Goal: Task Accomplishment & Management: Complete application form

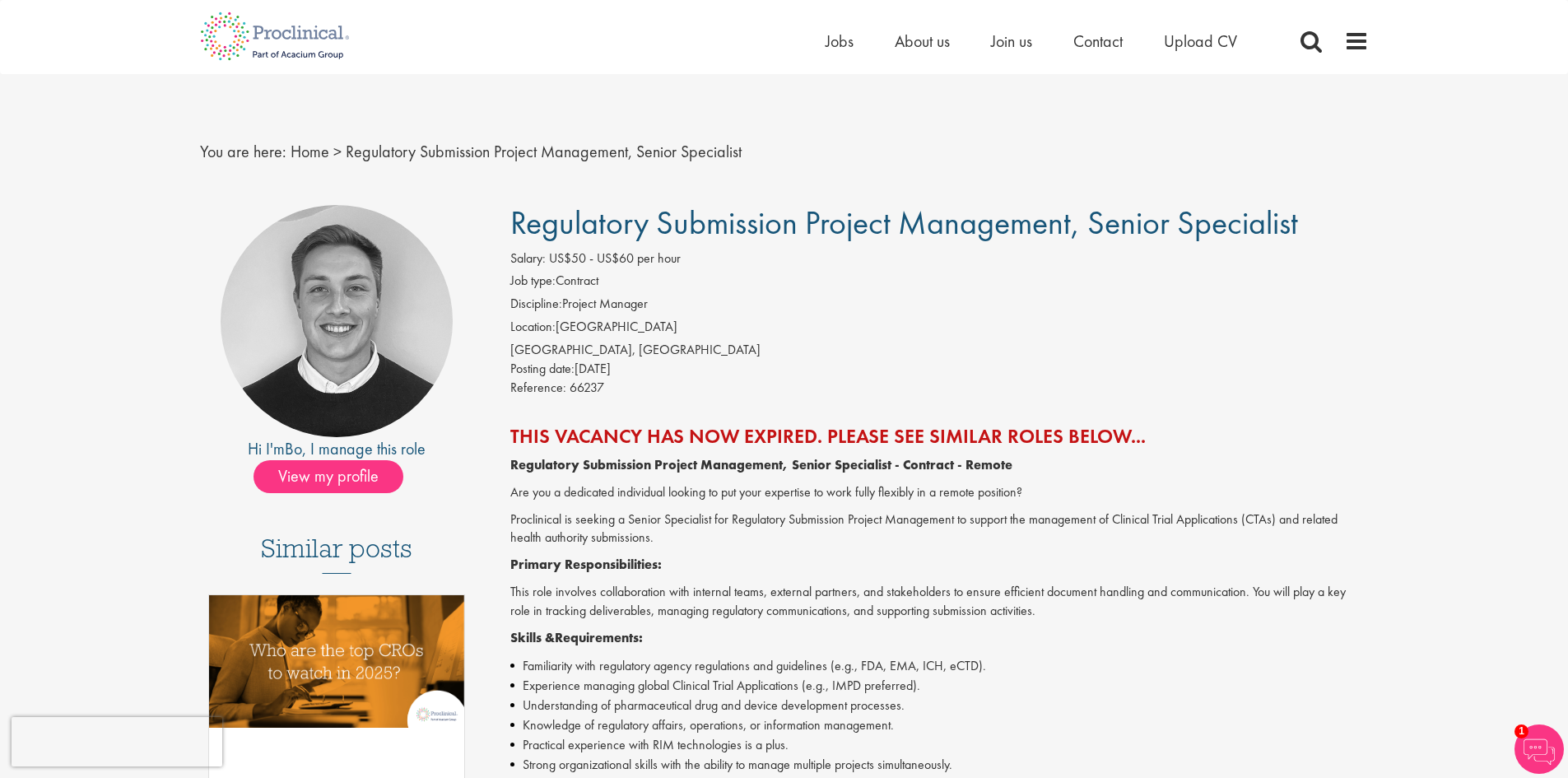
click at [885, 468] on strong "Regulatory Submission Project Management, Senior Specialist - Contract - Remote" at bounding box center [761, 464] width 503 height 17
click at [1022, 43] on span "Join us" at bounding box center [1012, 42] width 42 height 22
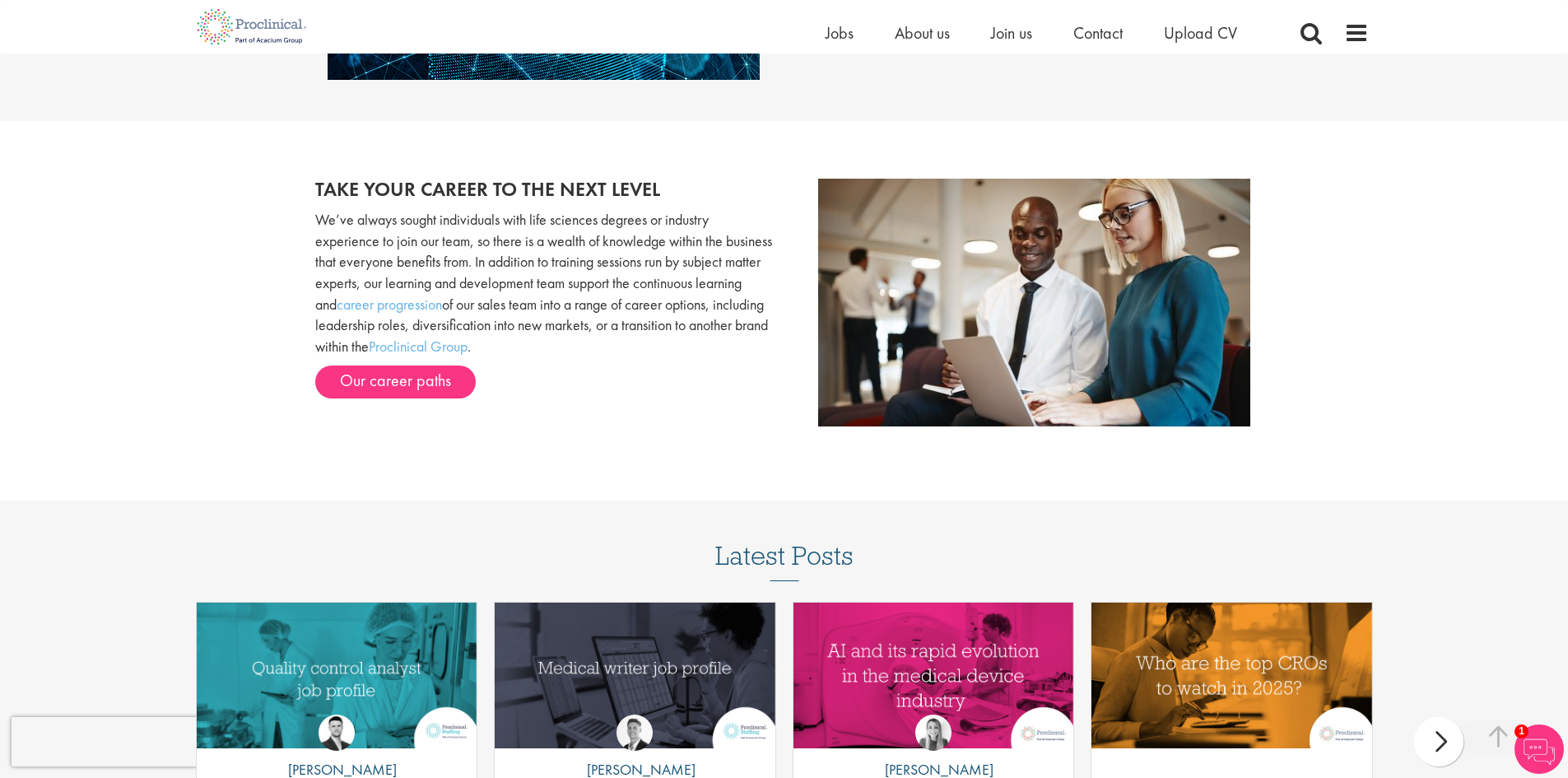
scroll to position [1698, 0]
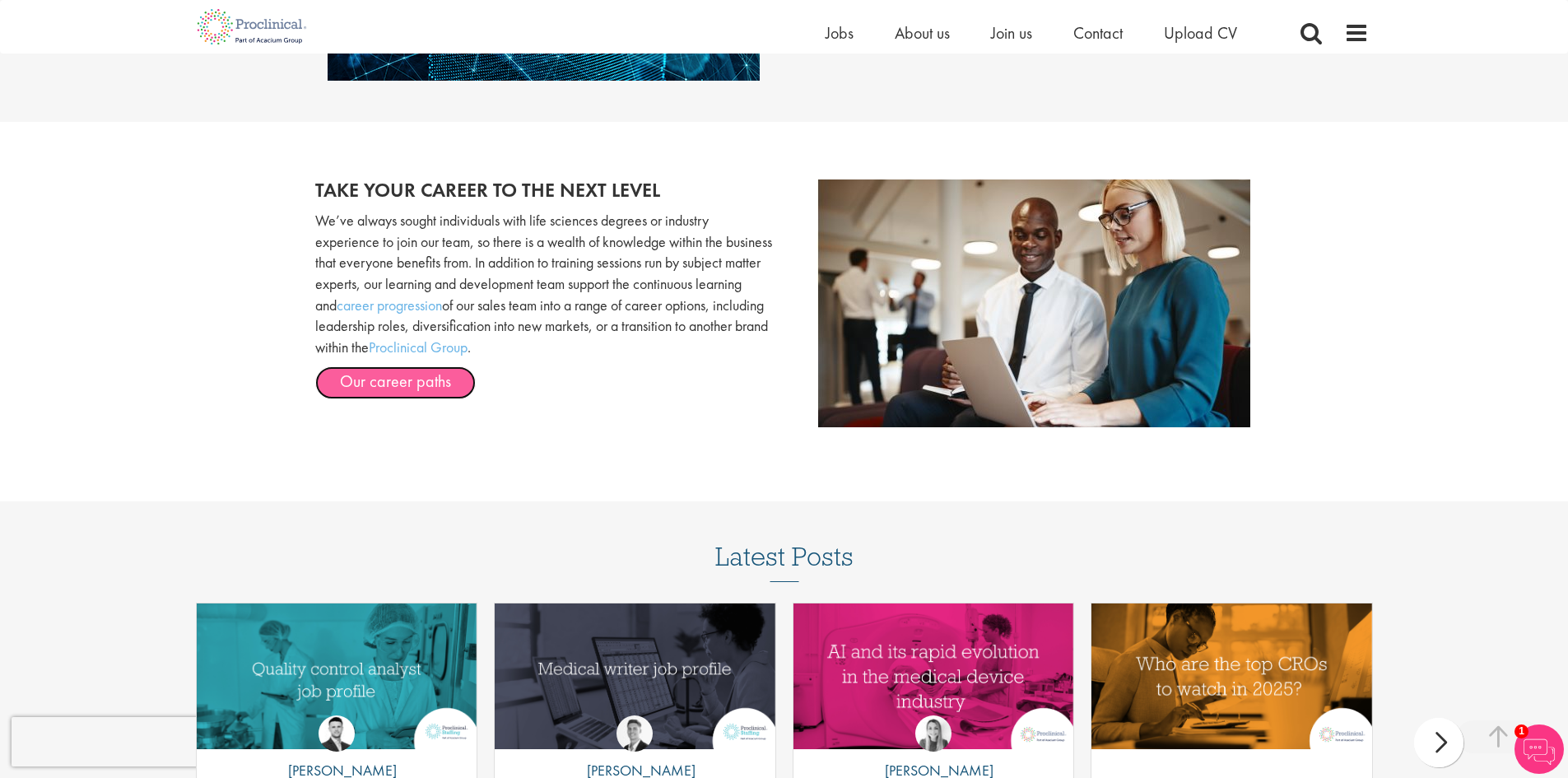
click at [404, 381] on link "Our career paths" at bounding box center [395, 383] width 161 height 33
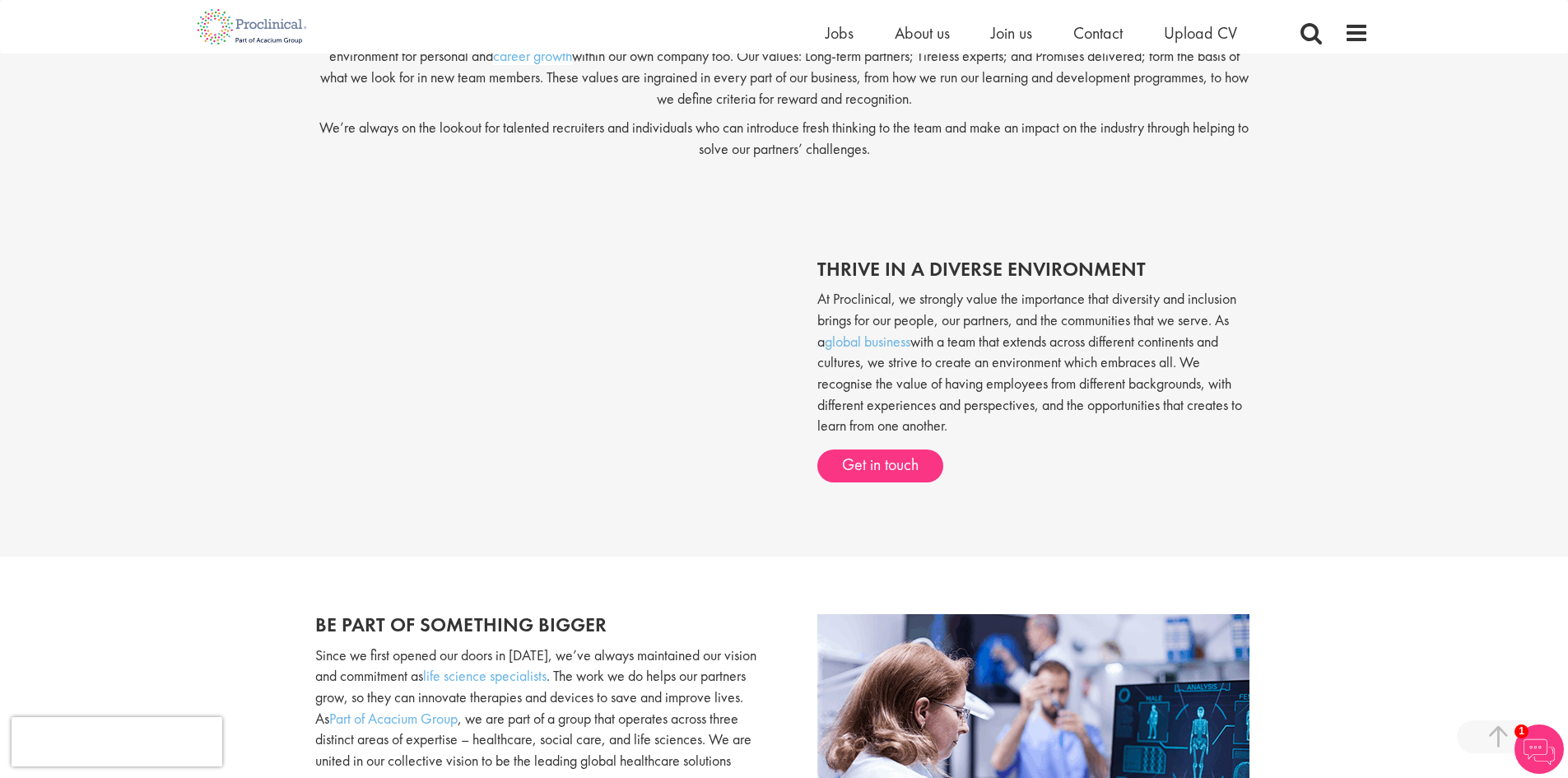
scroll to position [382, 0]
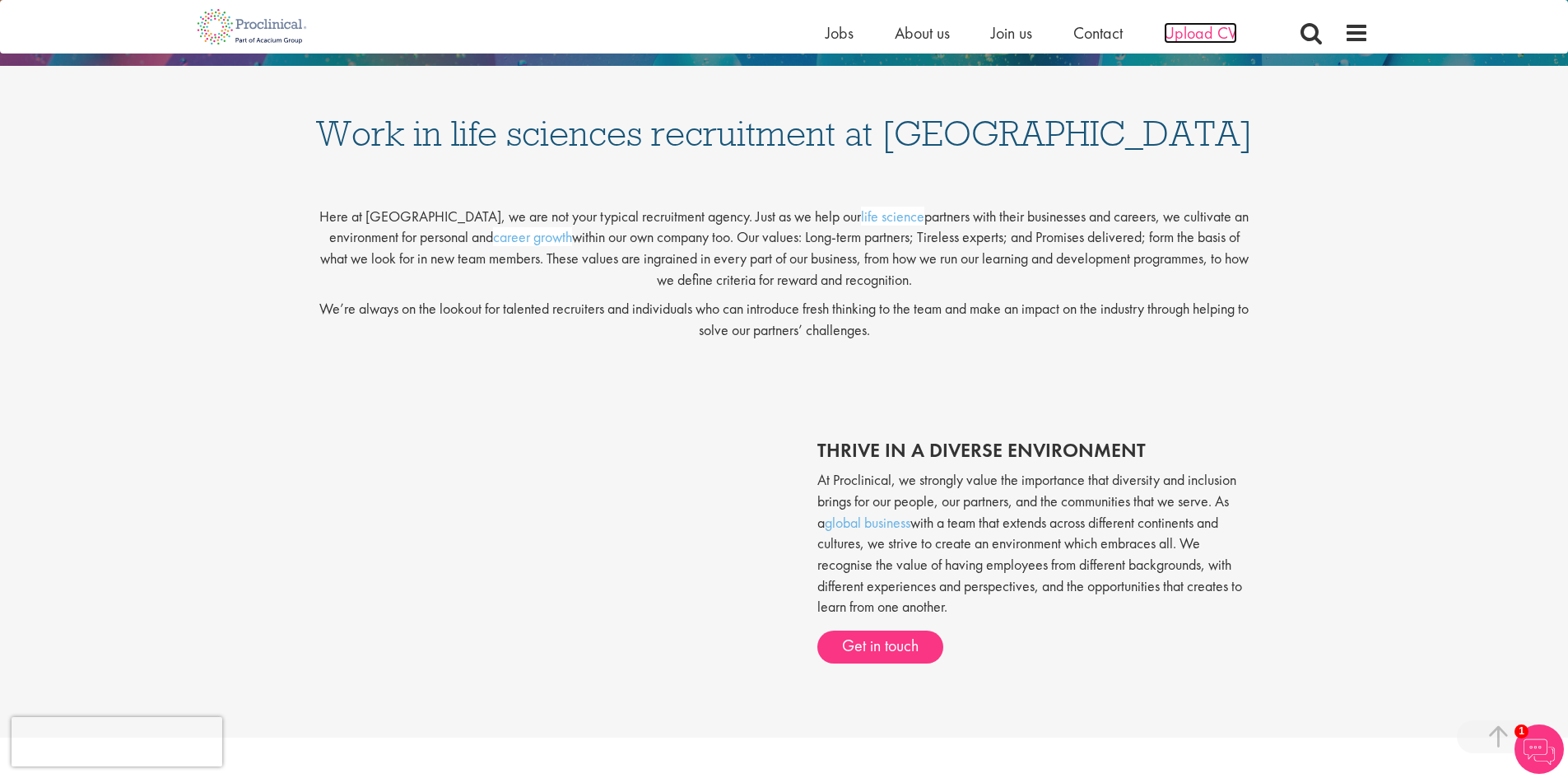
click at [1212, 30] on span "Upload CV" at bounding box center [1200, 33] width 73 height 22
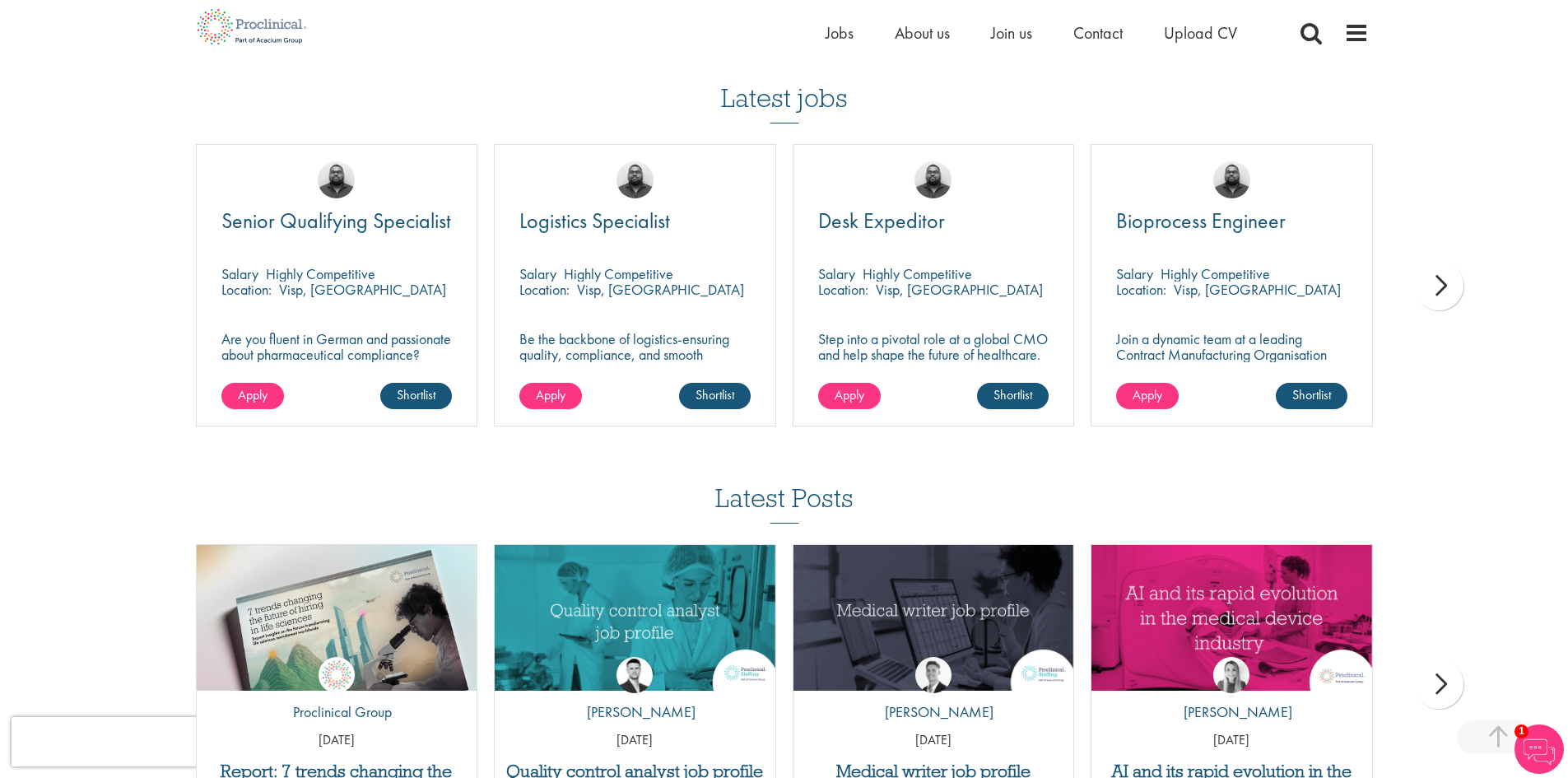
scroll to position [1153, 0]
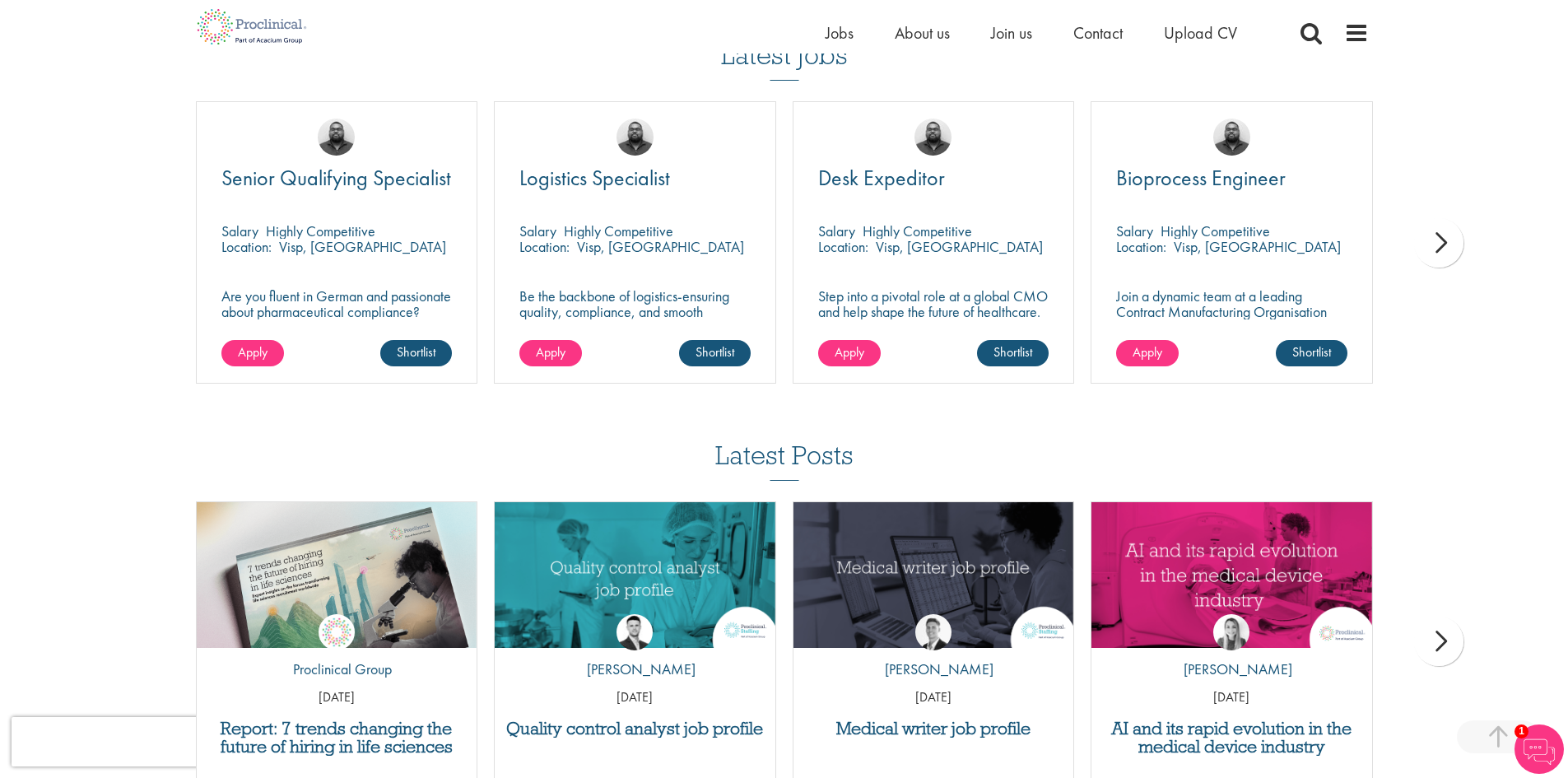
click at [1444, 244] on div "next" at bounding box center [1439, 243] width 50 height 50
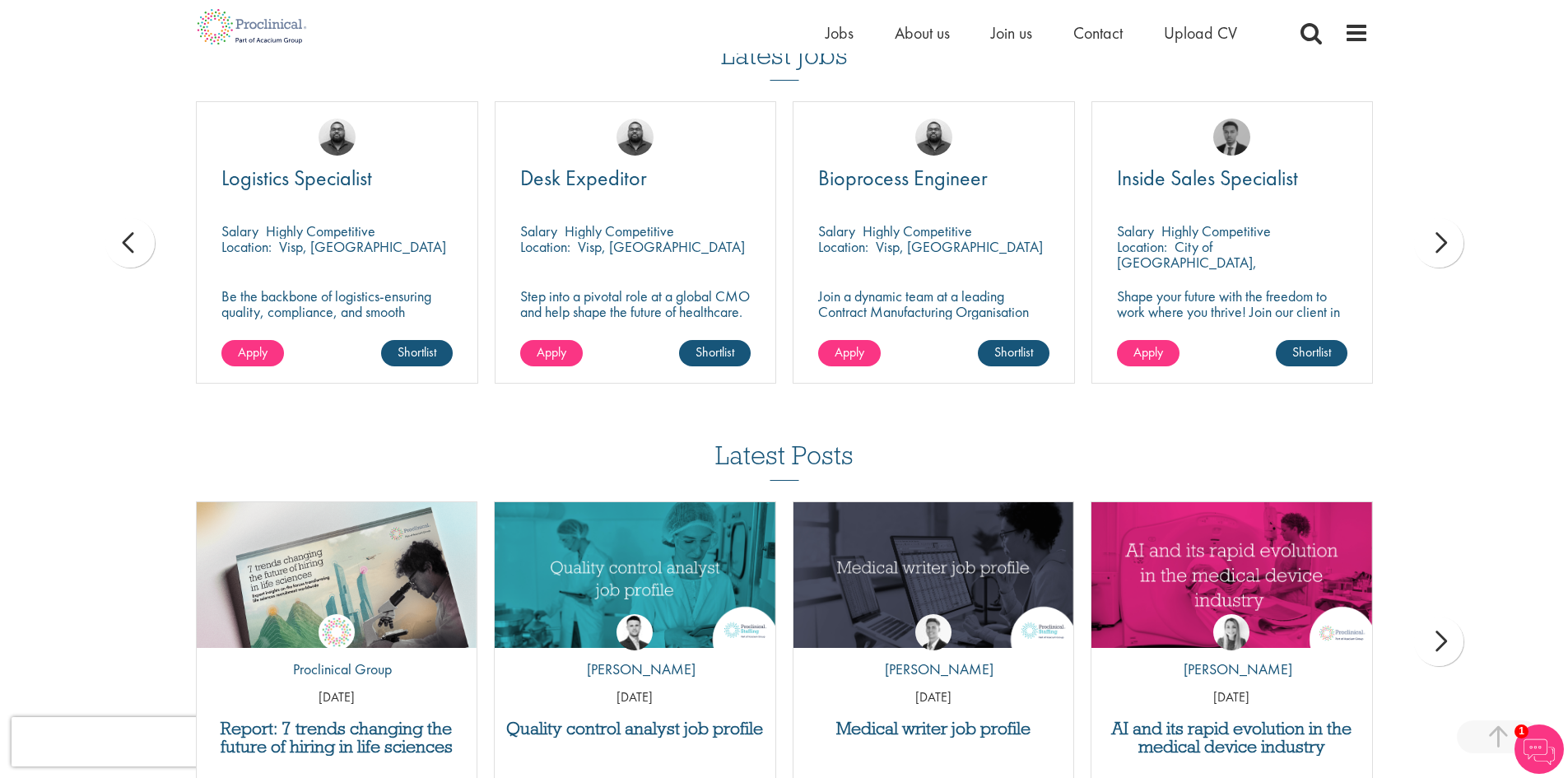
click at [1432, 247] on div "next" at bounding box center [1439, 243] width 50 height 50
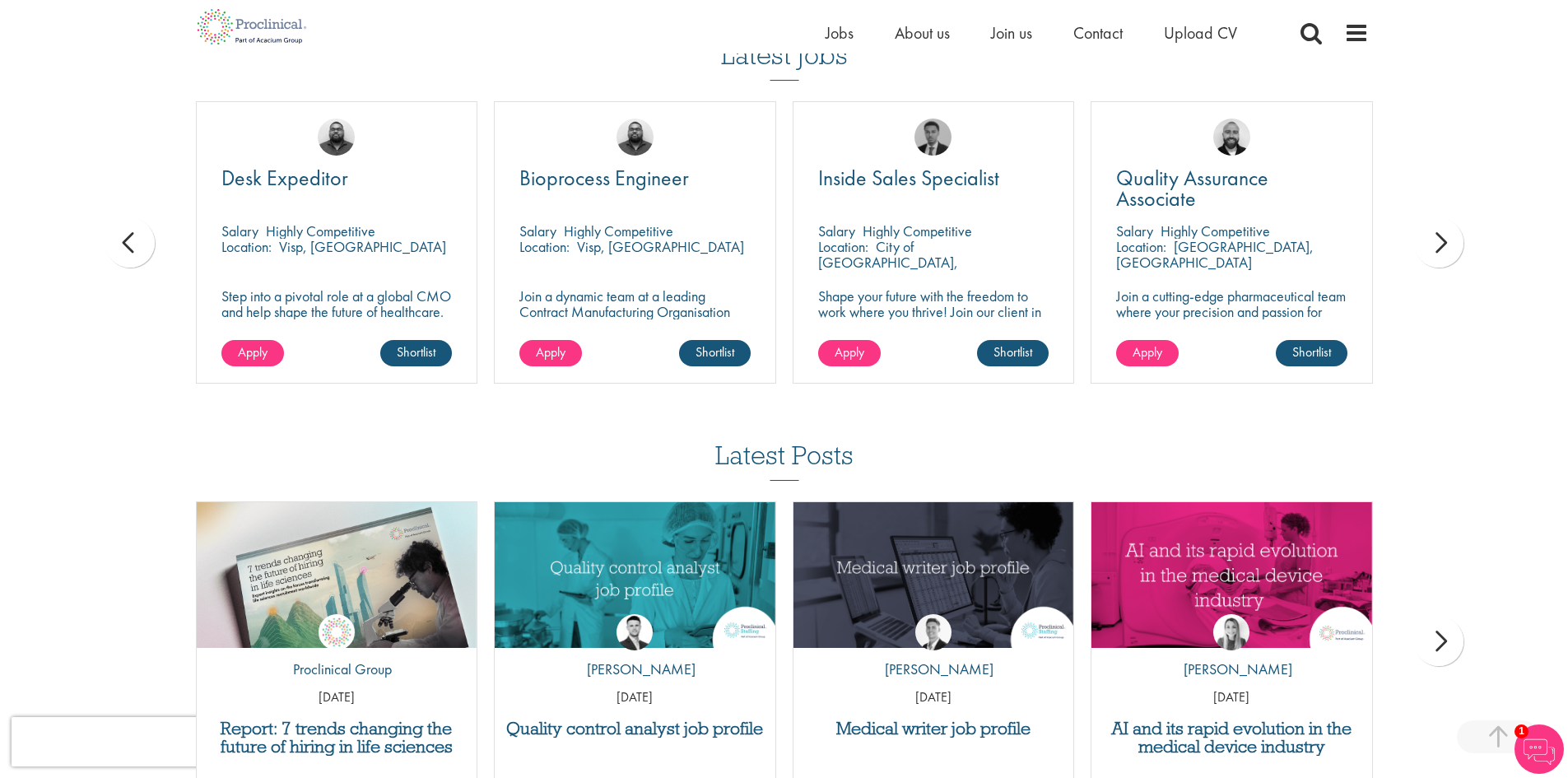
click at [1434, 248] on div "next" at bounding box center [1439, 243] width 50 height 50
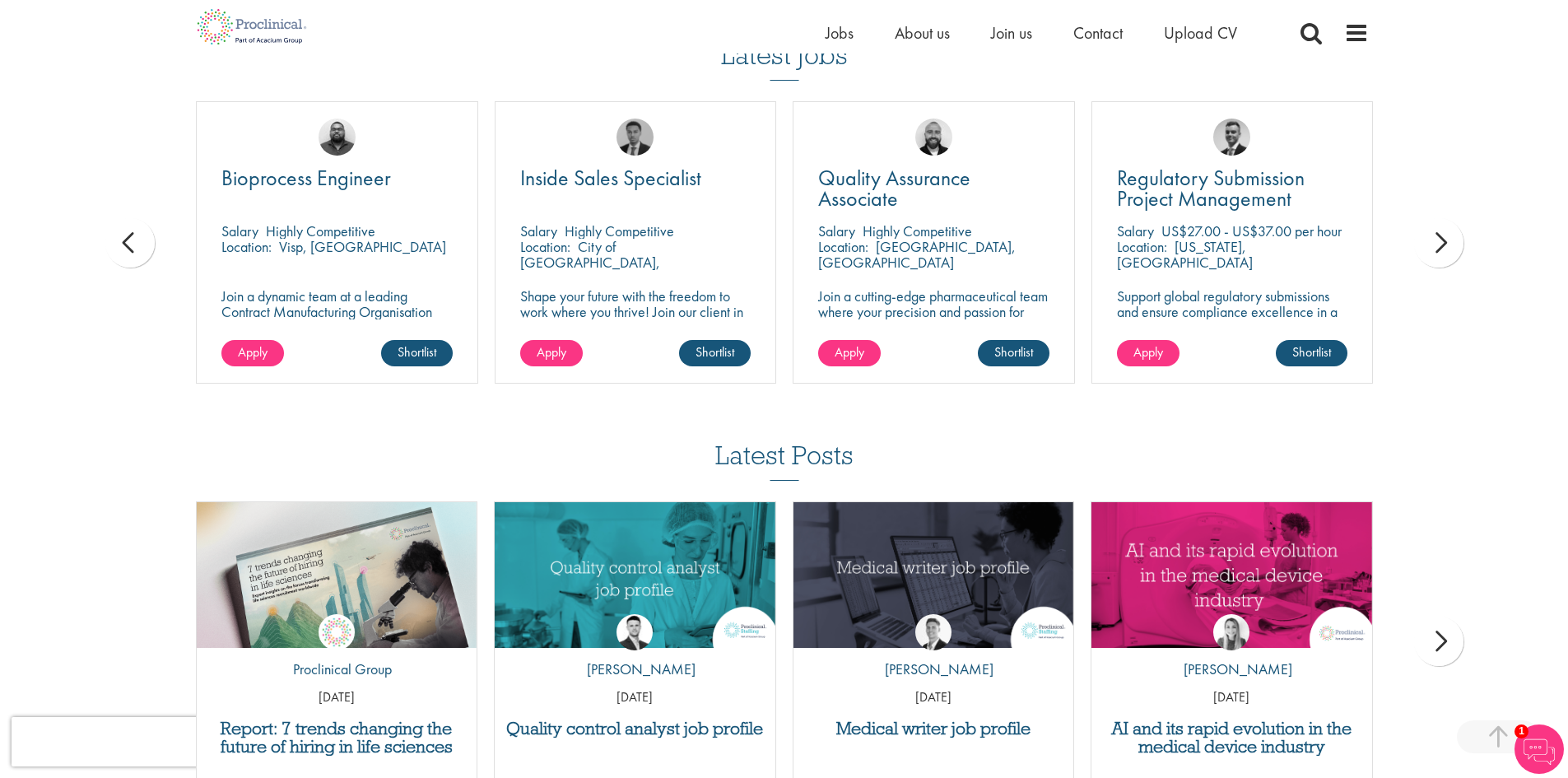
click at [1434, 252] on div "next" at bounding box center [1439, 243] width 50 height 50
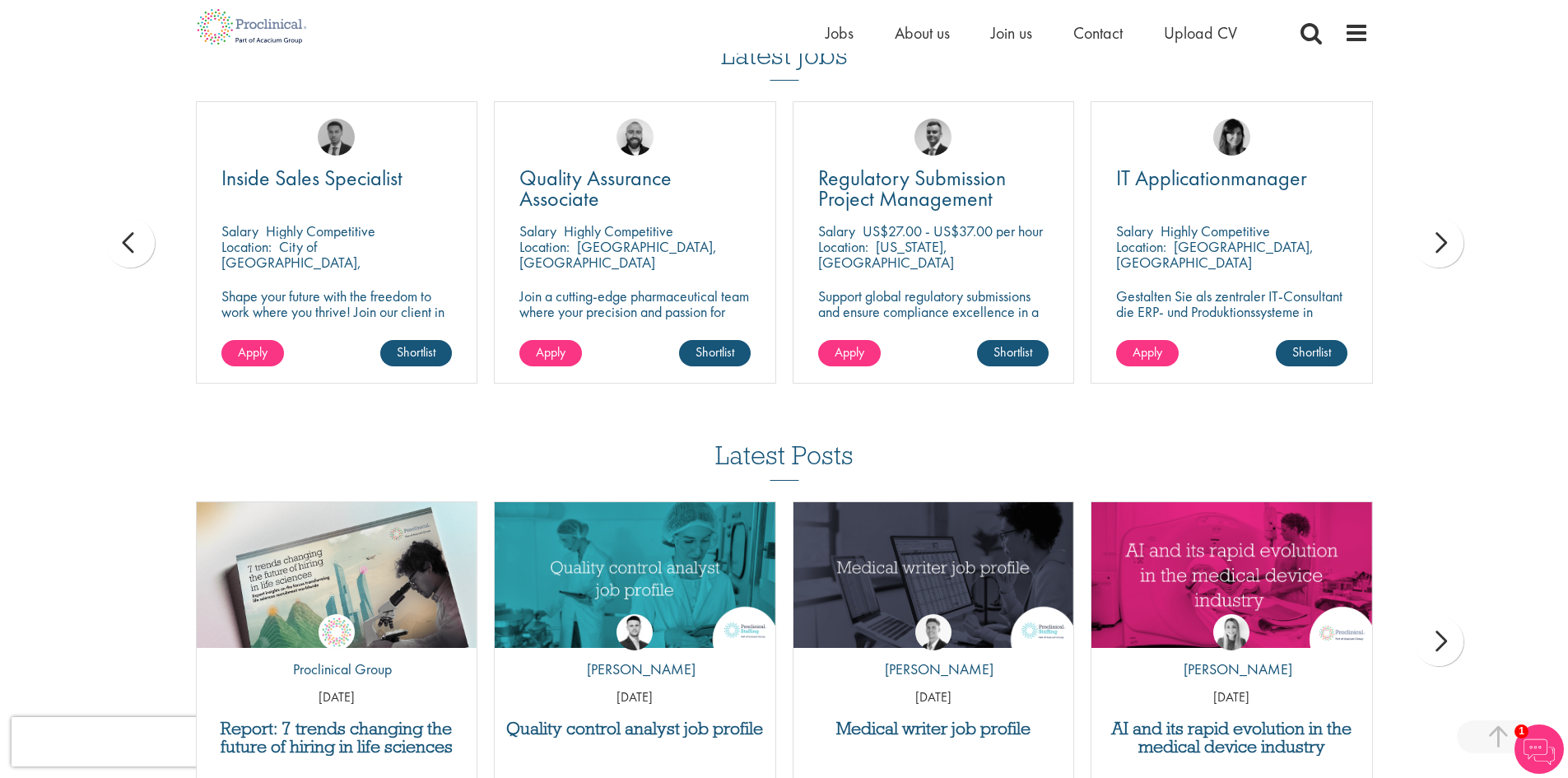
click at [1448, 241] on div "next" at bounding box center [1439, 243] width 50 height 50
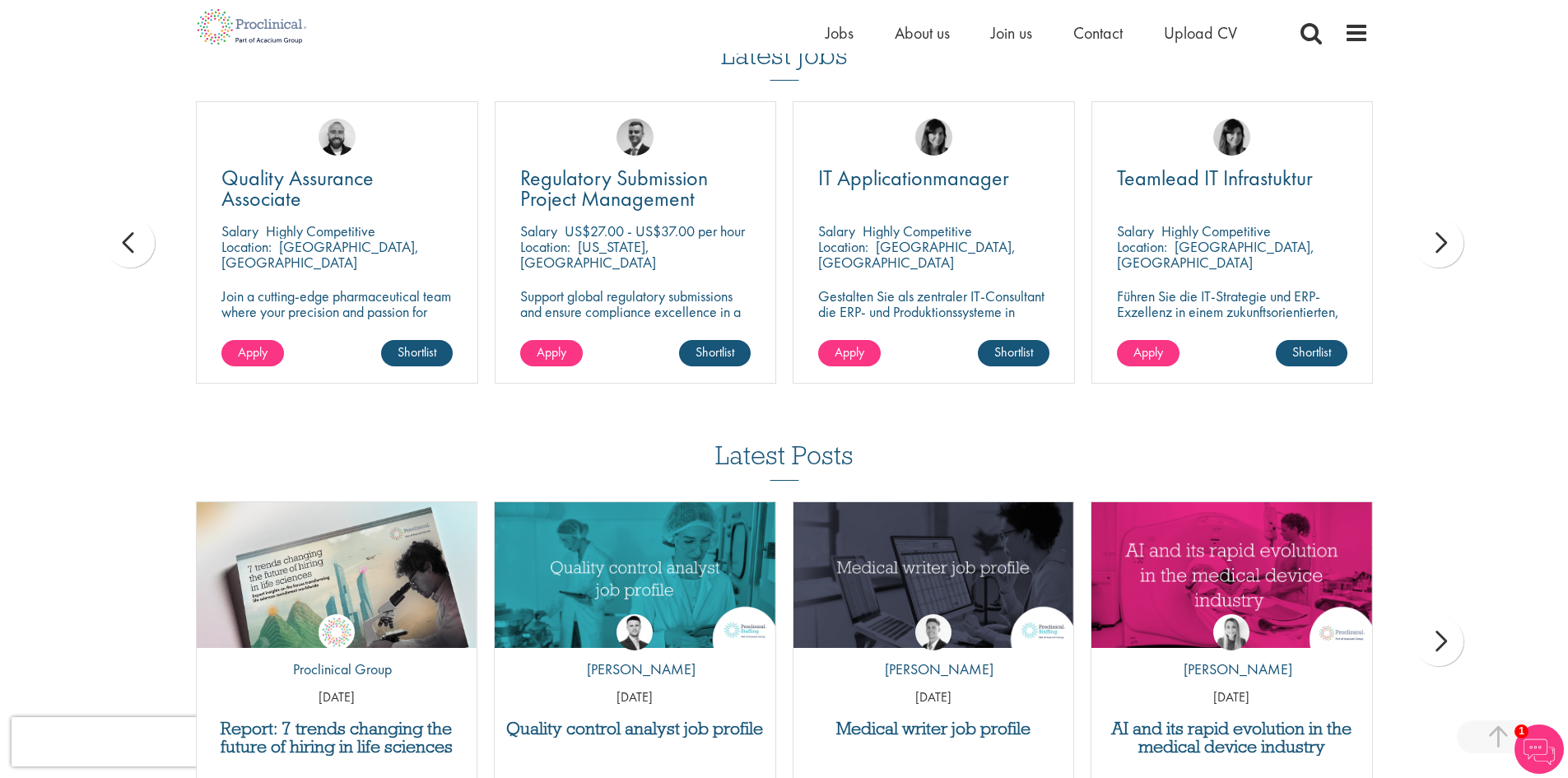
click at [1446, 241] on div "next" at bounding box center [1439, 243] width 50 height 50
